Goal: Navigation & Orientation: Find specific page/section

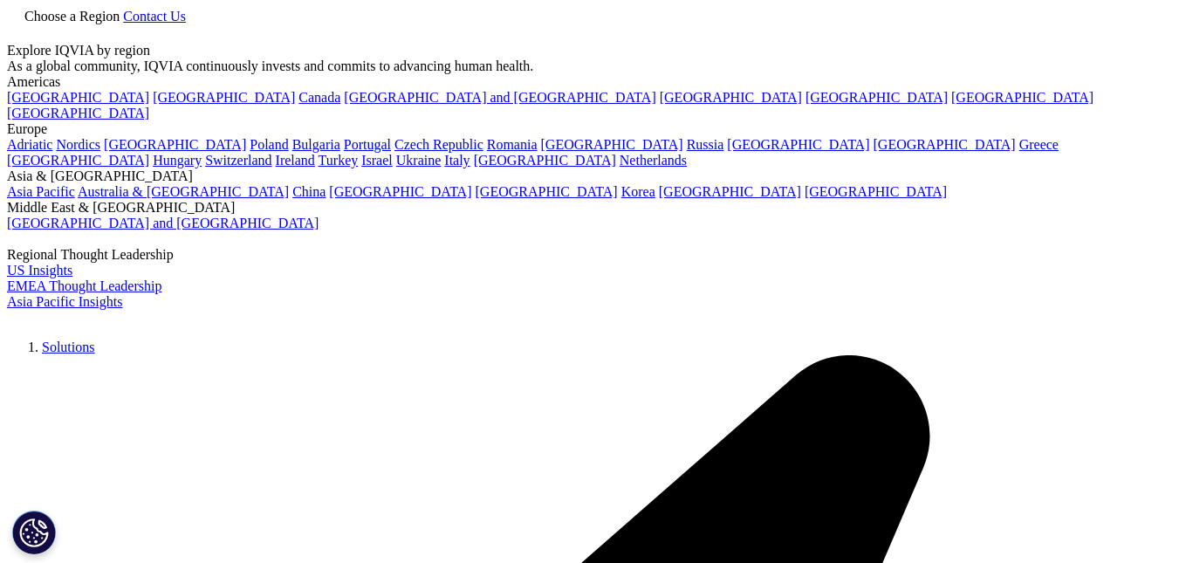
click at [123, 24] on link "Choose a Region" at bounding box center [65, 16] width 116 height 15
click at [153, 105] on link "[GEOGRAPHIC_DATA]" at bounding box center [224, 97] width 142 height 15
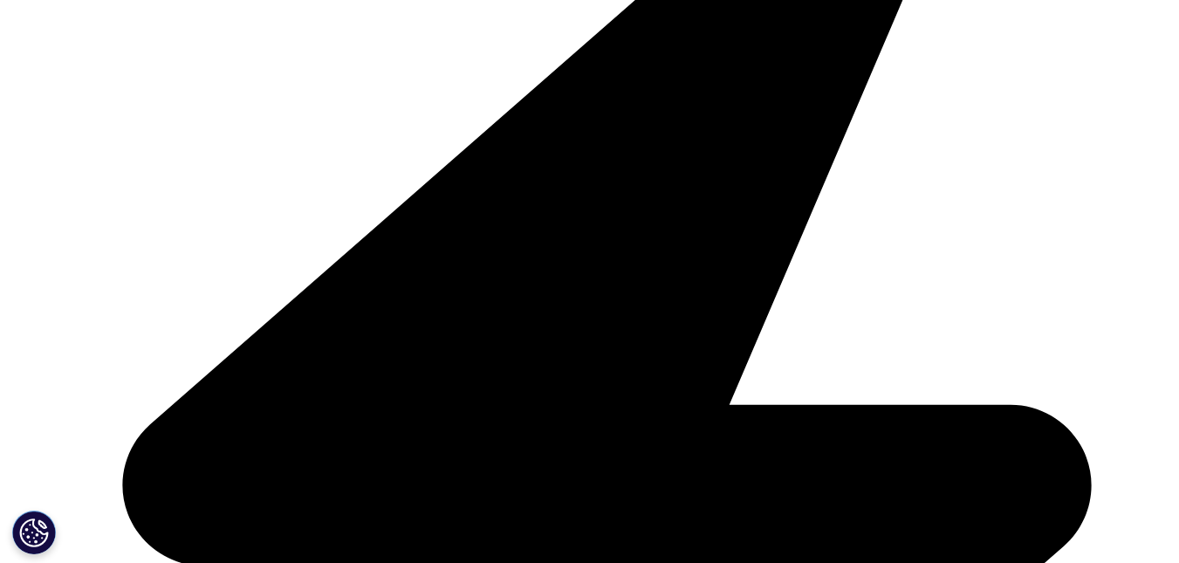
scroll to position [1920, 0]
